Goal: Task Accomplishment & Management: Use online tool/utility

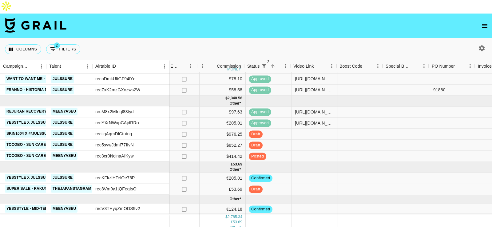
scroll to position [98, 407]
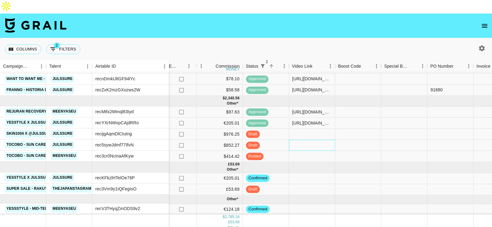
click at [316, 140] on div at bounding box center [312, 145] width 46 height 11
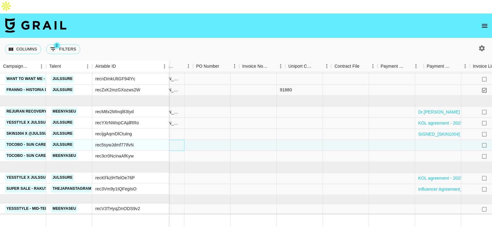
scroll to position [98, 480]
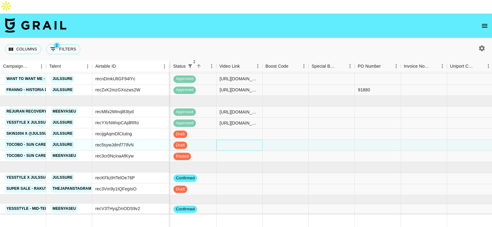
click at [241, 140] on div at bounding box center [240, 145] width 46 height 11
type input "[URL][DOMAIN_NAME]"
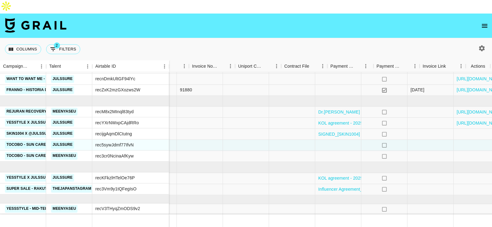
scroll to position [98, 695]
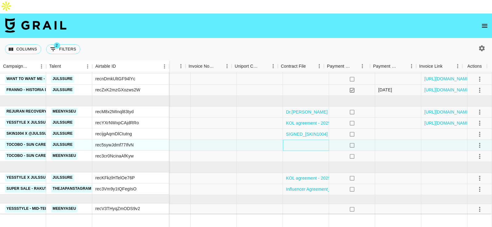
click at [310, 140] on div at bounding box center [306, 145] width 46 height 11
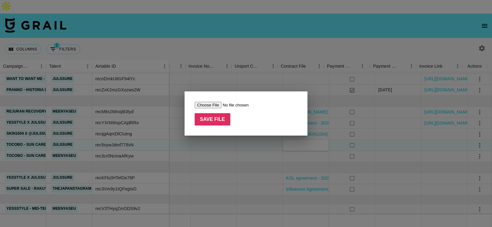
click at [220, 105] on input "file" at bounding box center [234, 105] width 78 height 6
type input "C:\fakepath\TOCOBO [PERSON_NAME] contract signed.pdf"
click at [214, 123] on input "Save File" at bounding box center [213, 119] width 36 height 12
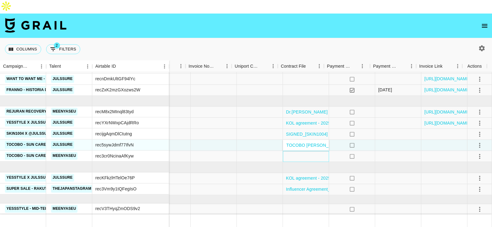
click at [303, 151] on div at bounding box center [306, 156] width 46 height 11
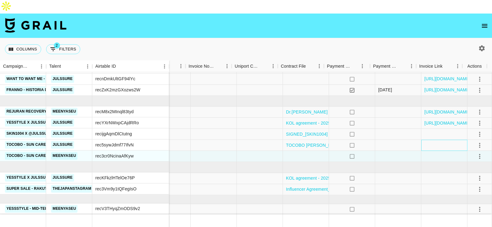
click at [444, 140] on div at bounding box center [444, 145] width 46 height 11
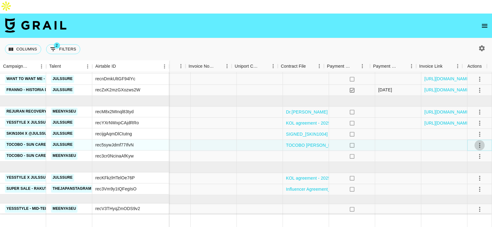
click at [476, 141] on icon "select merge strategy" at bounding box center [479, 144] width 7 height 7
click at [462, 182] on div "Approve" at bounding box center [466, 183] width 19 height 7
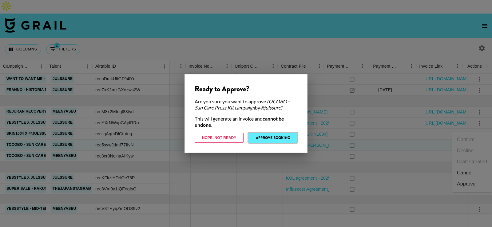
click at [262, 136] on button "Approve Booking" at bounding box center [272, 138] width 49 height 10
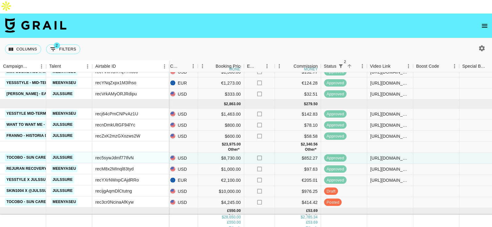
scroll to position [35, 329]
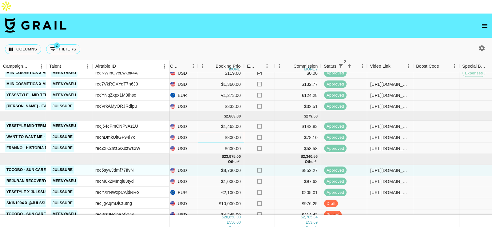
click at [216, 132] on div "$800.00" at bounding box center [221, 137] width 46 height 11
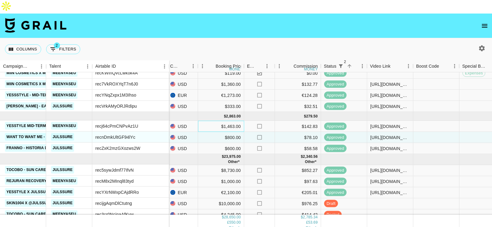
click at [241, 121] on div "$1,463.00" at bounding box center [221, 126] width 46 height 11
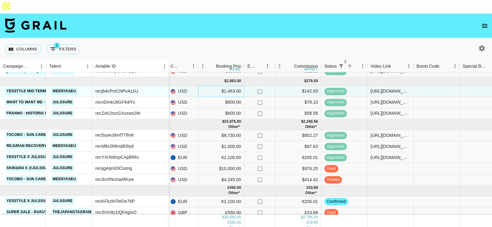
scroll to position [71, 329]
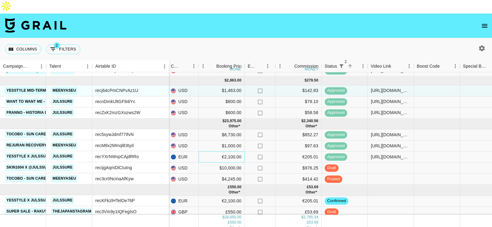
click at [225, 152] on div "€2,100.00" at bounding box center [222, 157] width 46 height 11
